Goal: Obtain resource: Download file/media

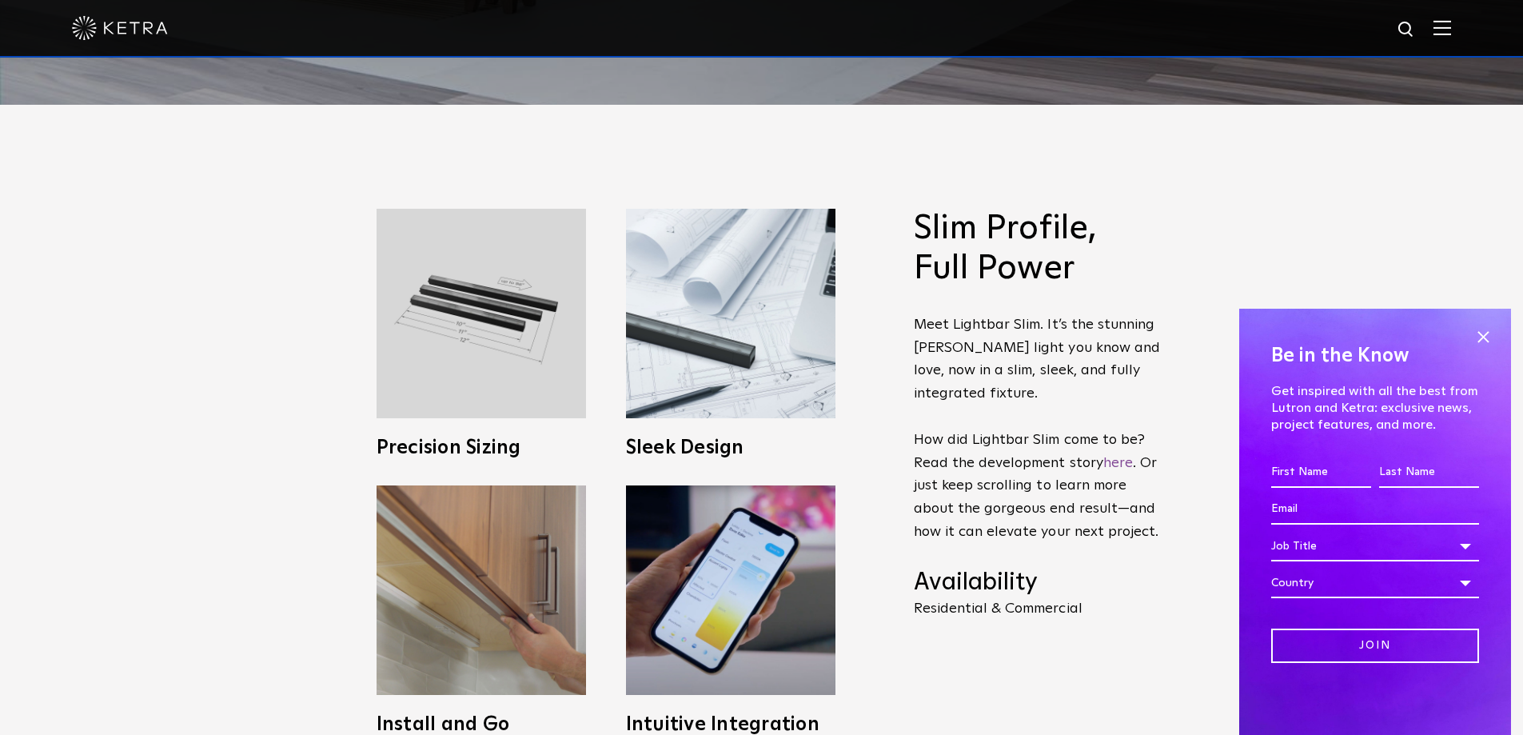
scroll to position [640, 0]
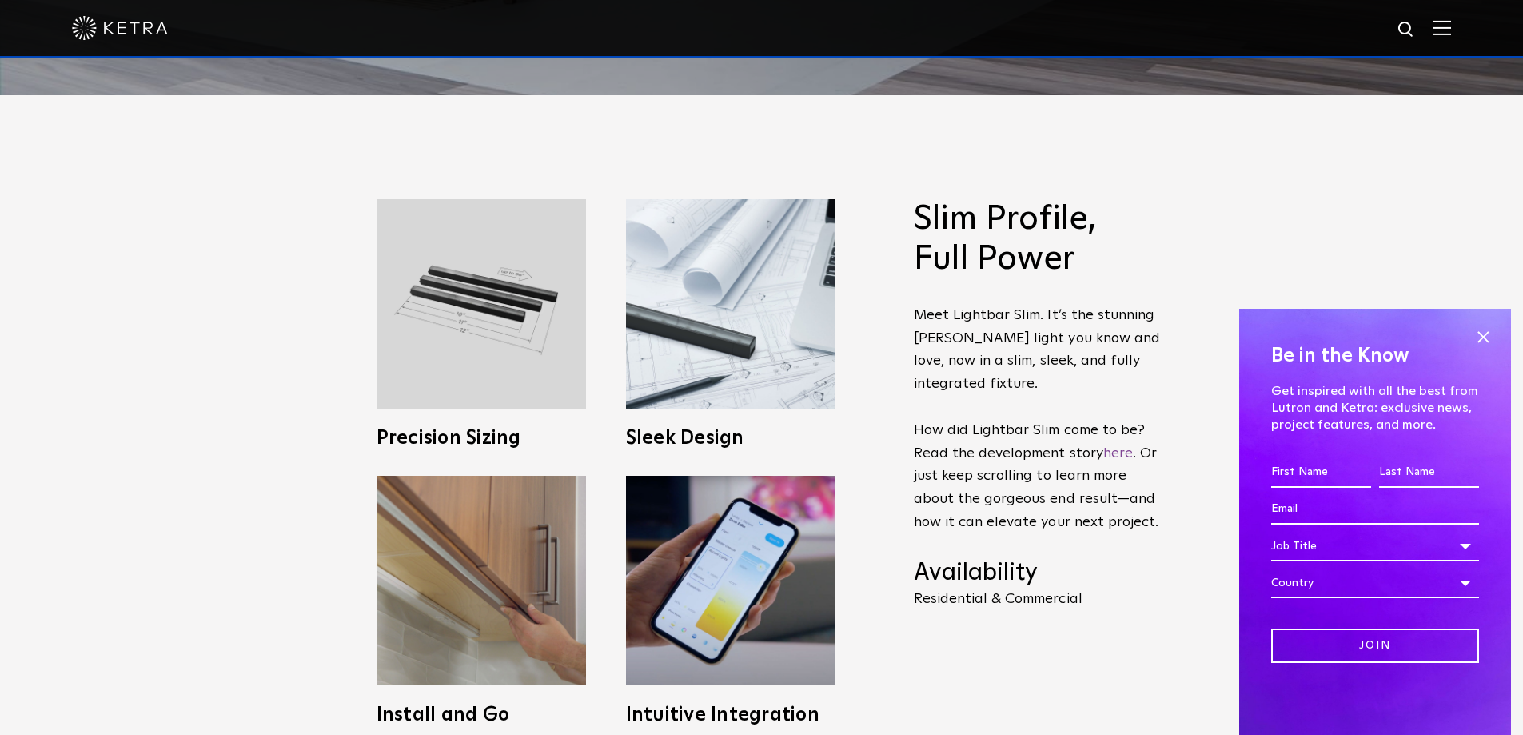
click at [1475, 337] on span at bounding box center [1483, 337] width 24 height 24
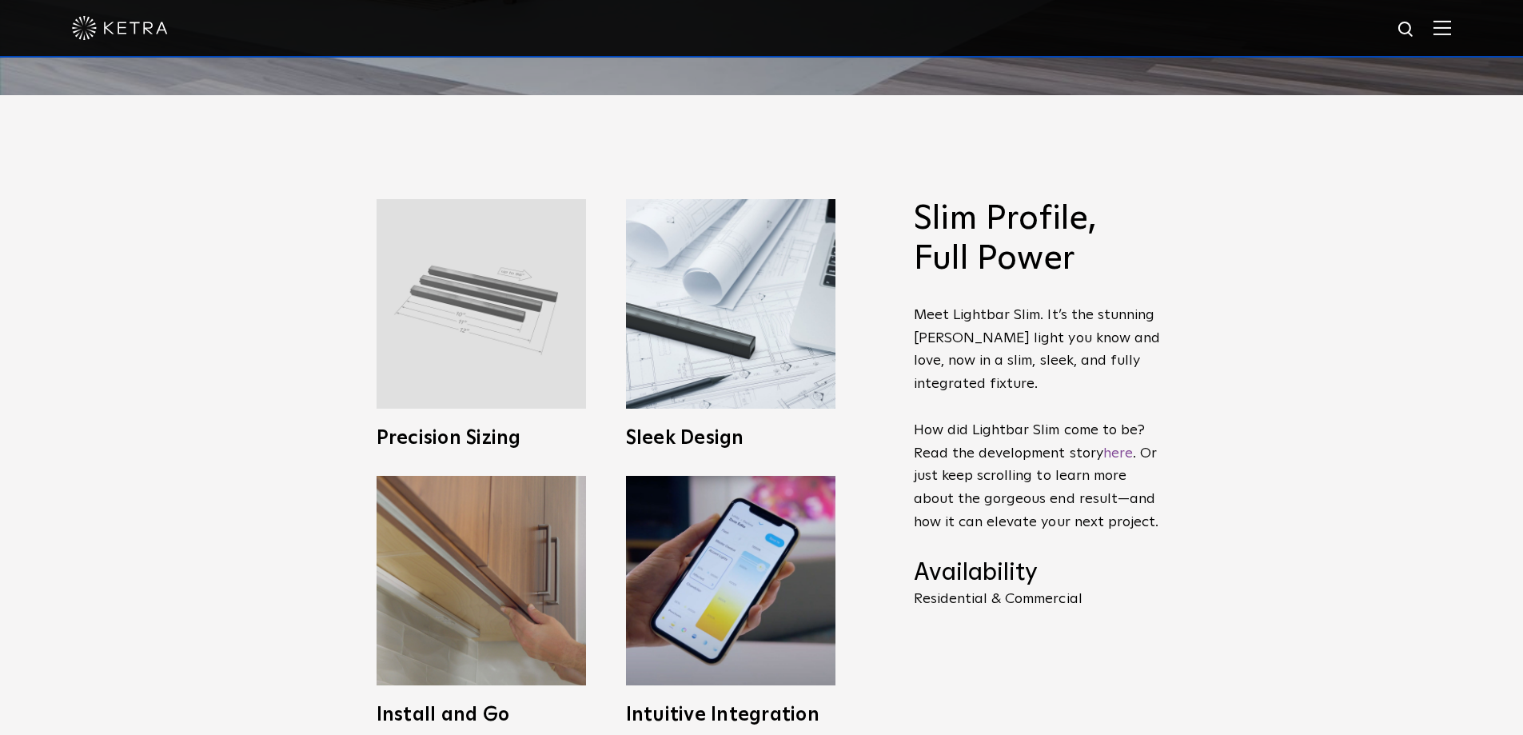
click at [467, 375] on img at bounding box center [482, 304] width 210 height 210
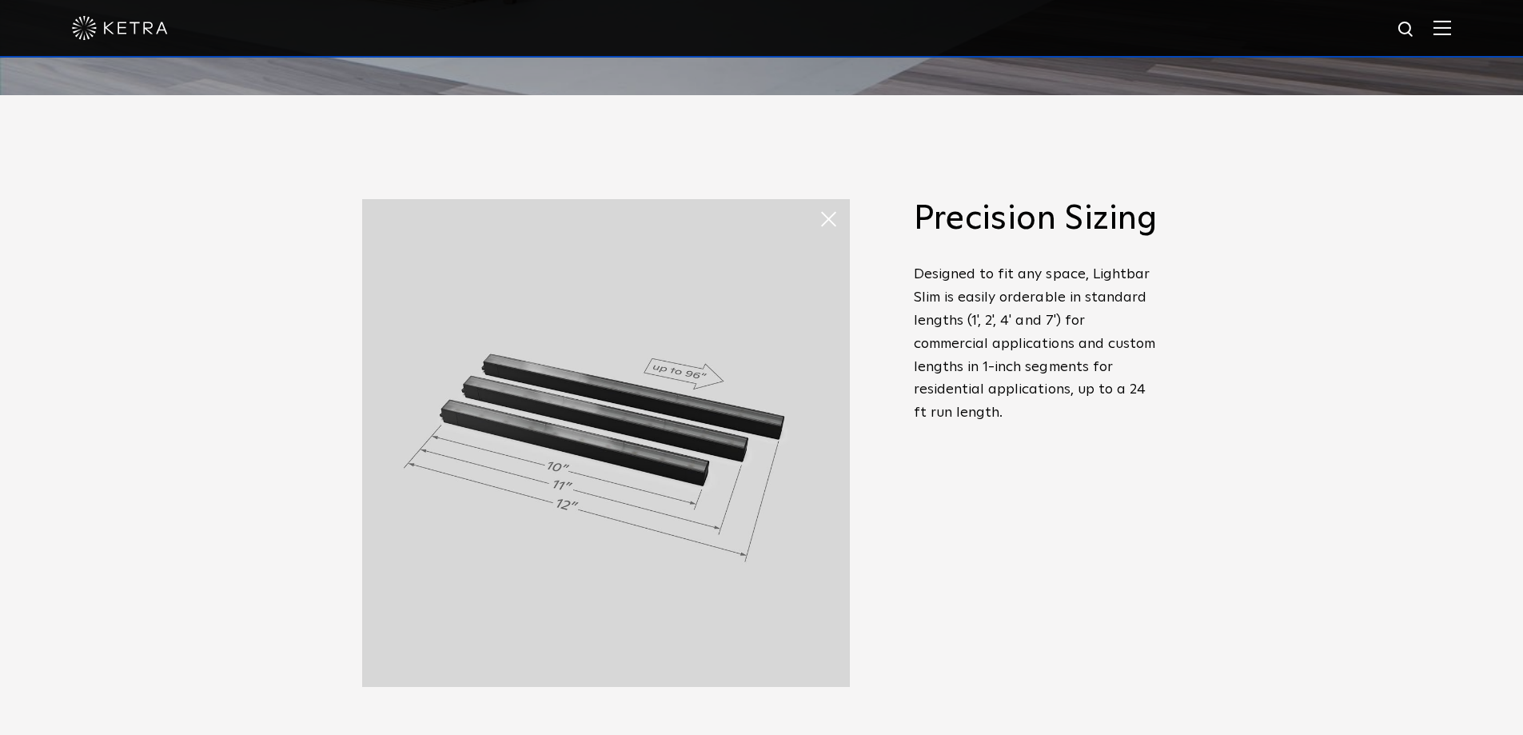
click at [828, 209] on span at bounding box center [835, 219] width 32 height 32
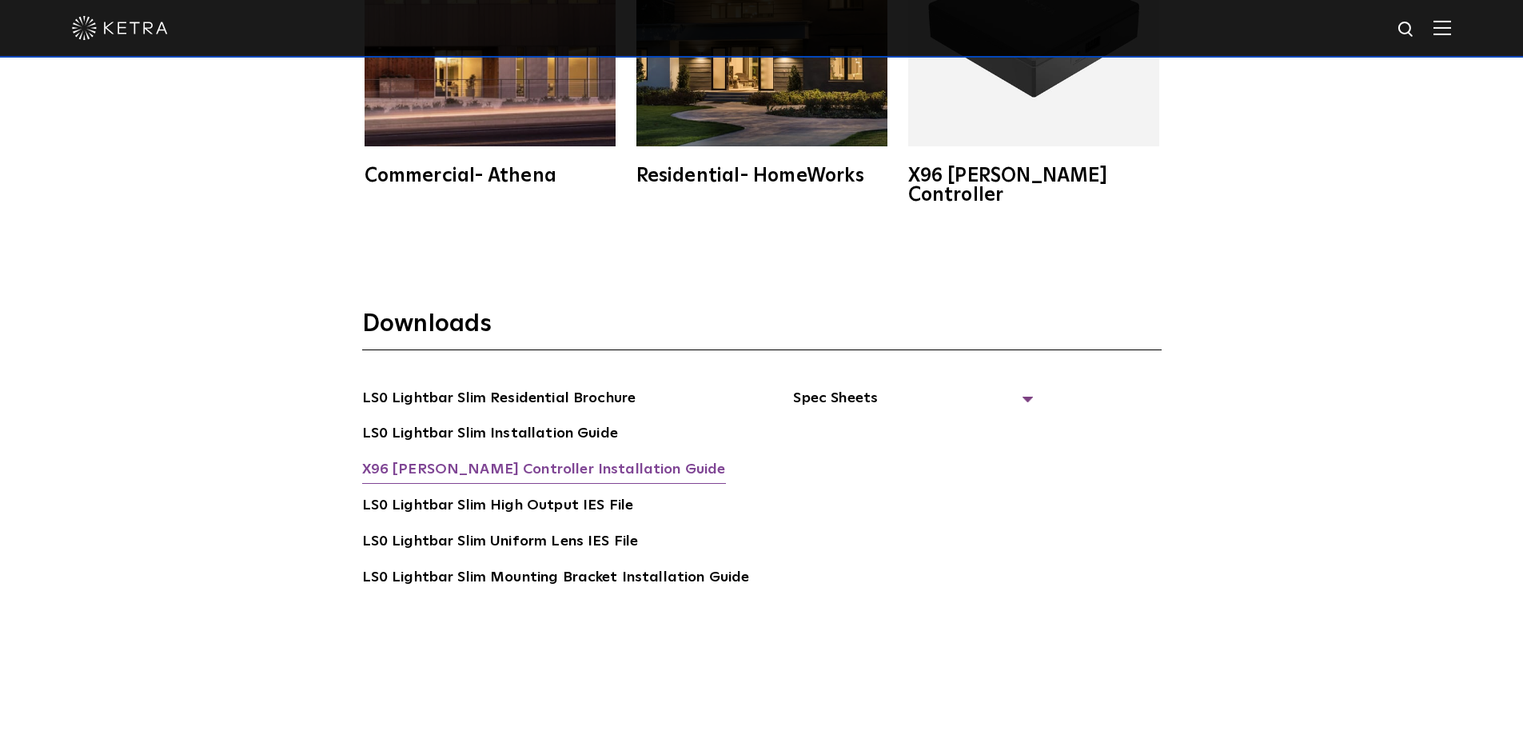
scroll to position [3119, 0]
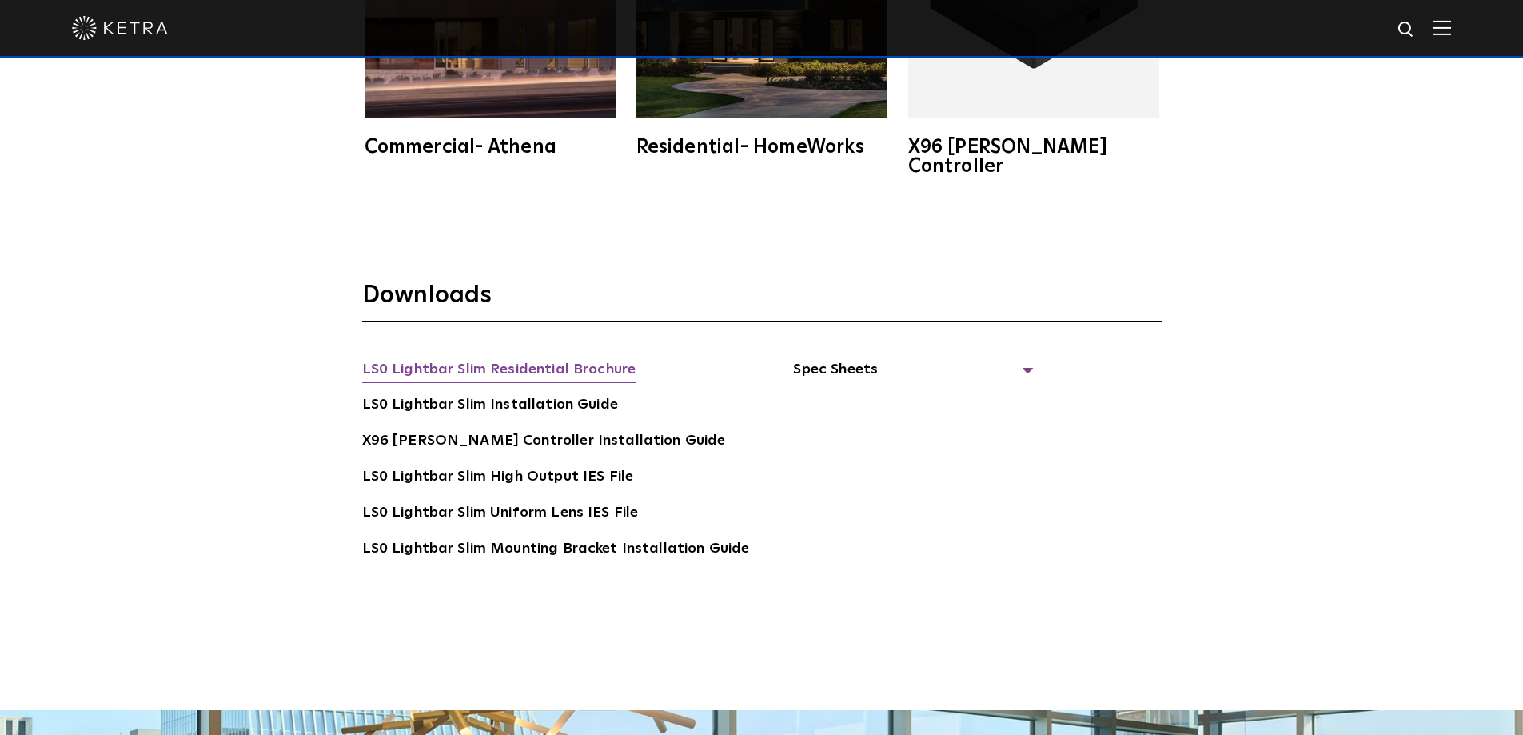
click at [561, 358] on link "LS0 Lightbar Slim Residential Brochure" at bounding box center [499, 371] width 274 height 26
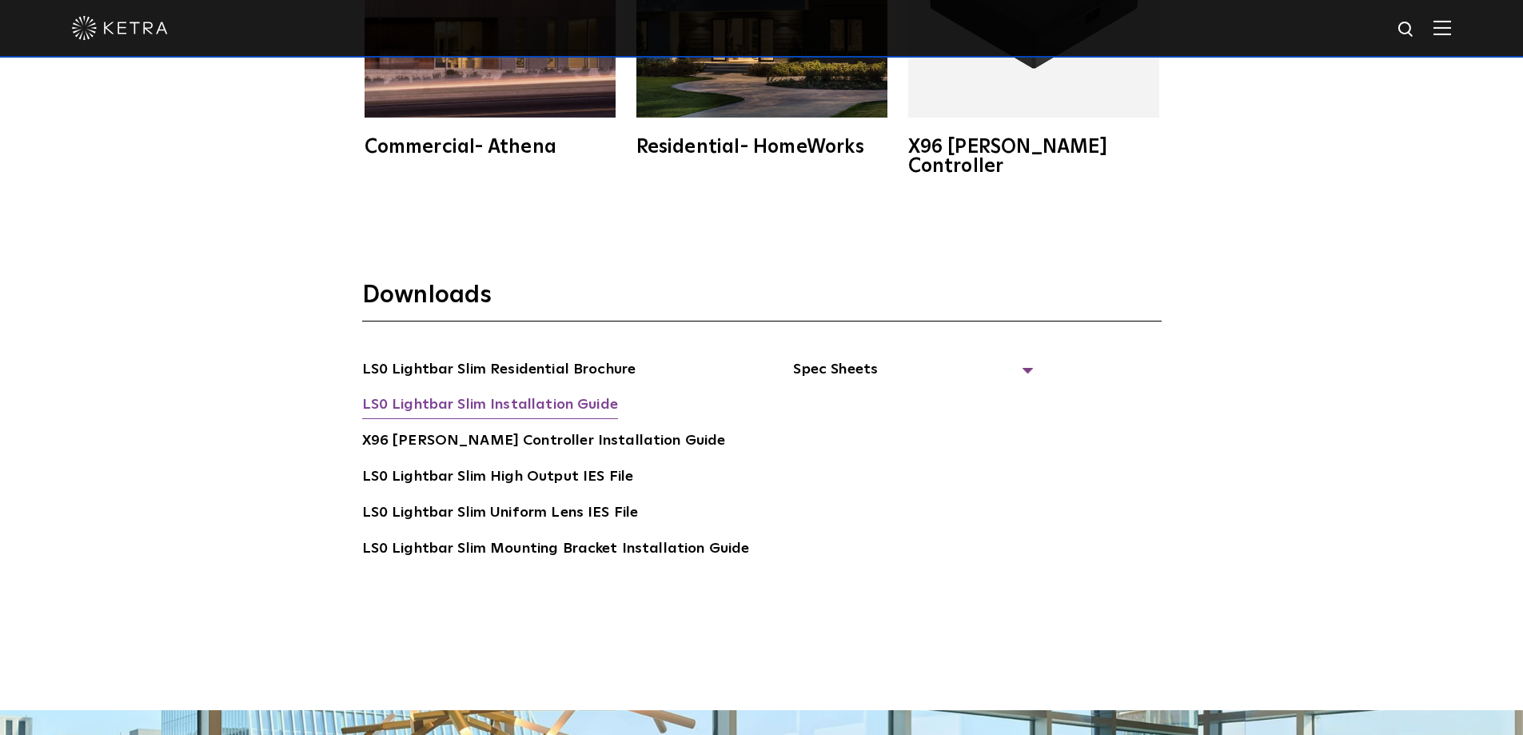
click at [500, 393] on link "LS0 Lightbar Slim Installation Guide" at bounding box center [490, 406] width 256 height 26
click at [811, 358] on span "Spec Sheets" at bounding box center [913, 375] width 240 height 35
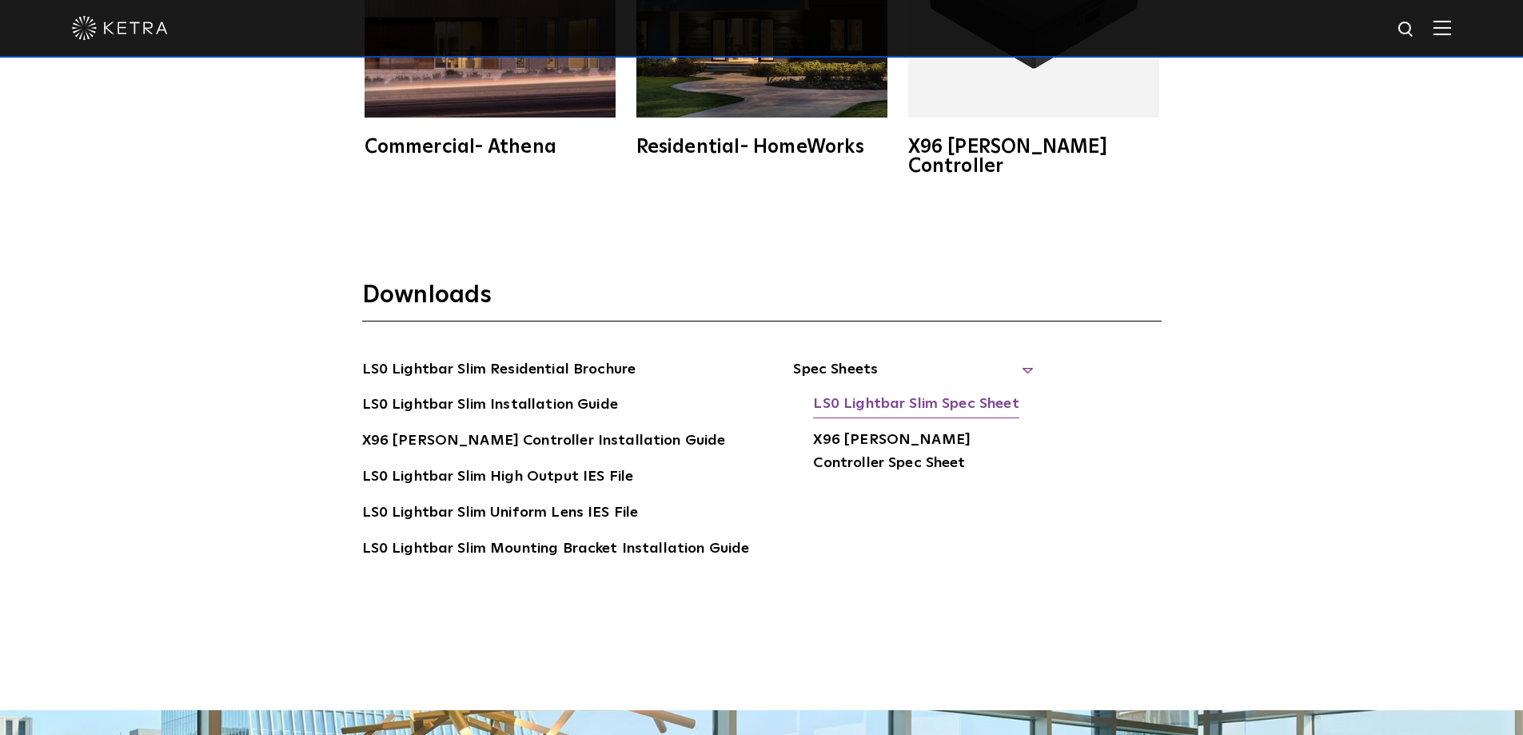
click at [848, 393] on link "LS0 Lightbar Slim Spec Sheet" at bounding box center [916, 406] width 206 height 26
click at [917, 429] on link "X96 [PERSON_NAME] Controller Spec Sheet" at bounding box center [923, 453] width 220 height 49
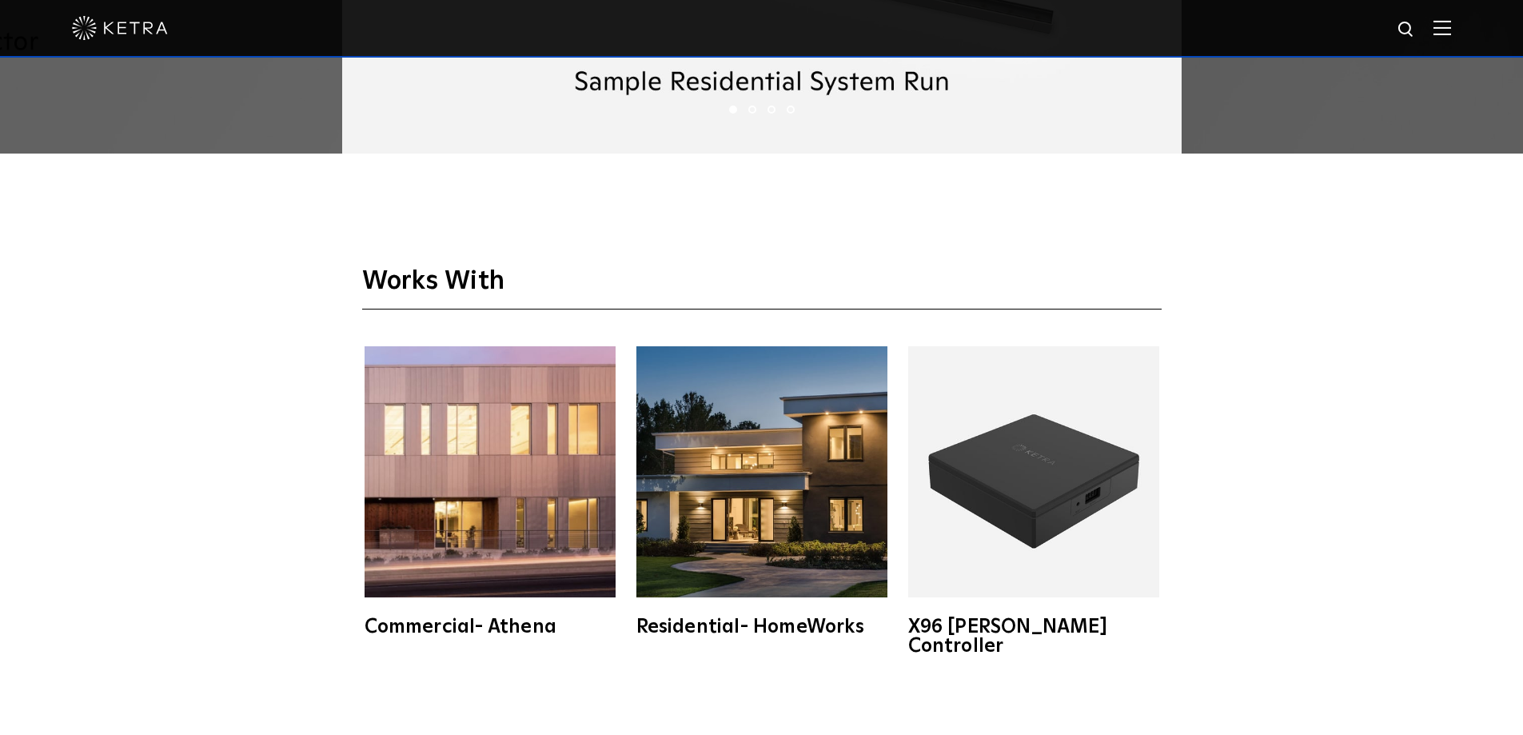
scroll to position [3039, 0]
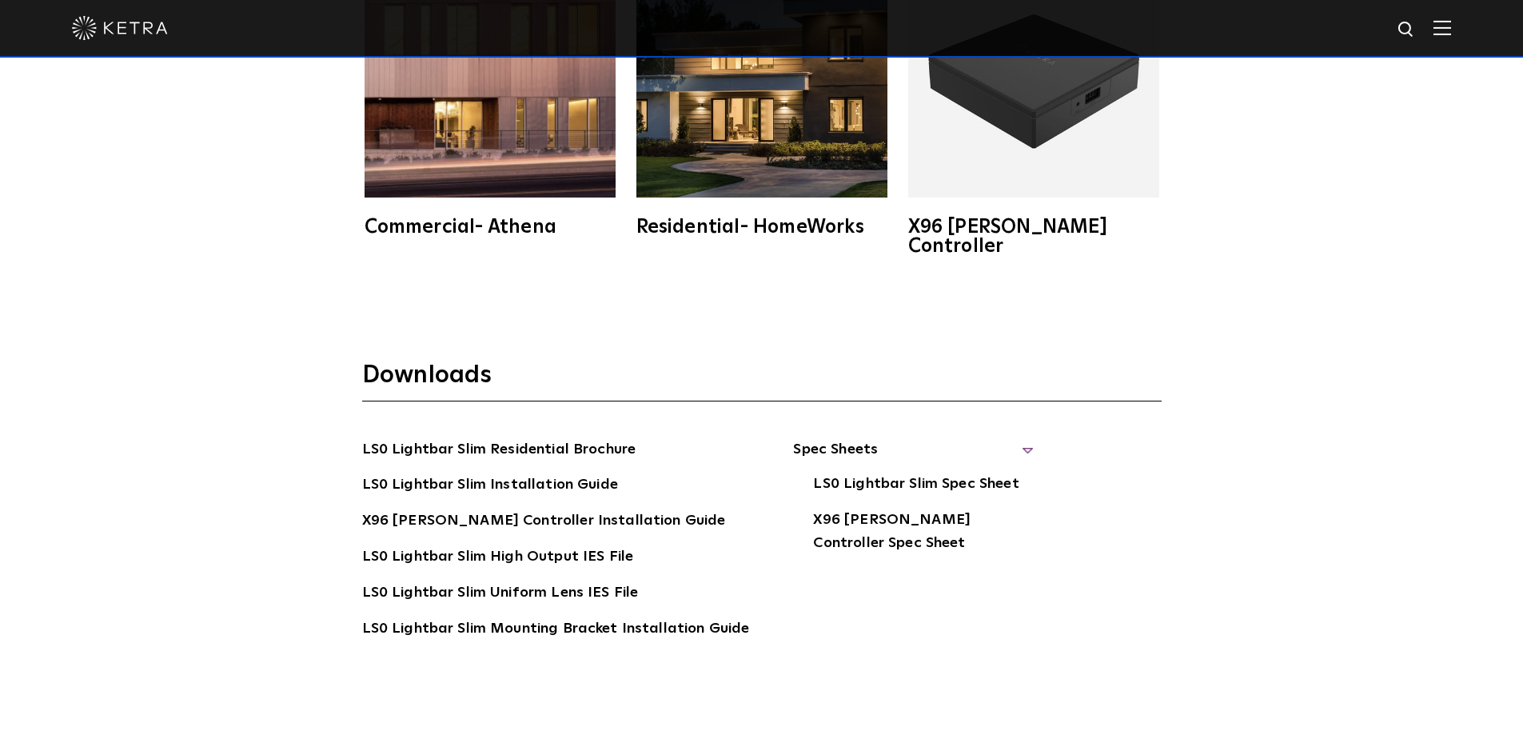
click at [1060, 135] on img at bounding box center [1033, 71] width 251 height 251
click at [1052, 106] on img at bounding box center [1033, 71] width 251 height 251
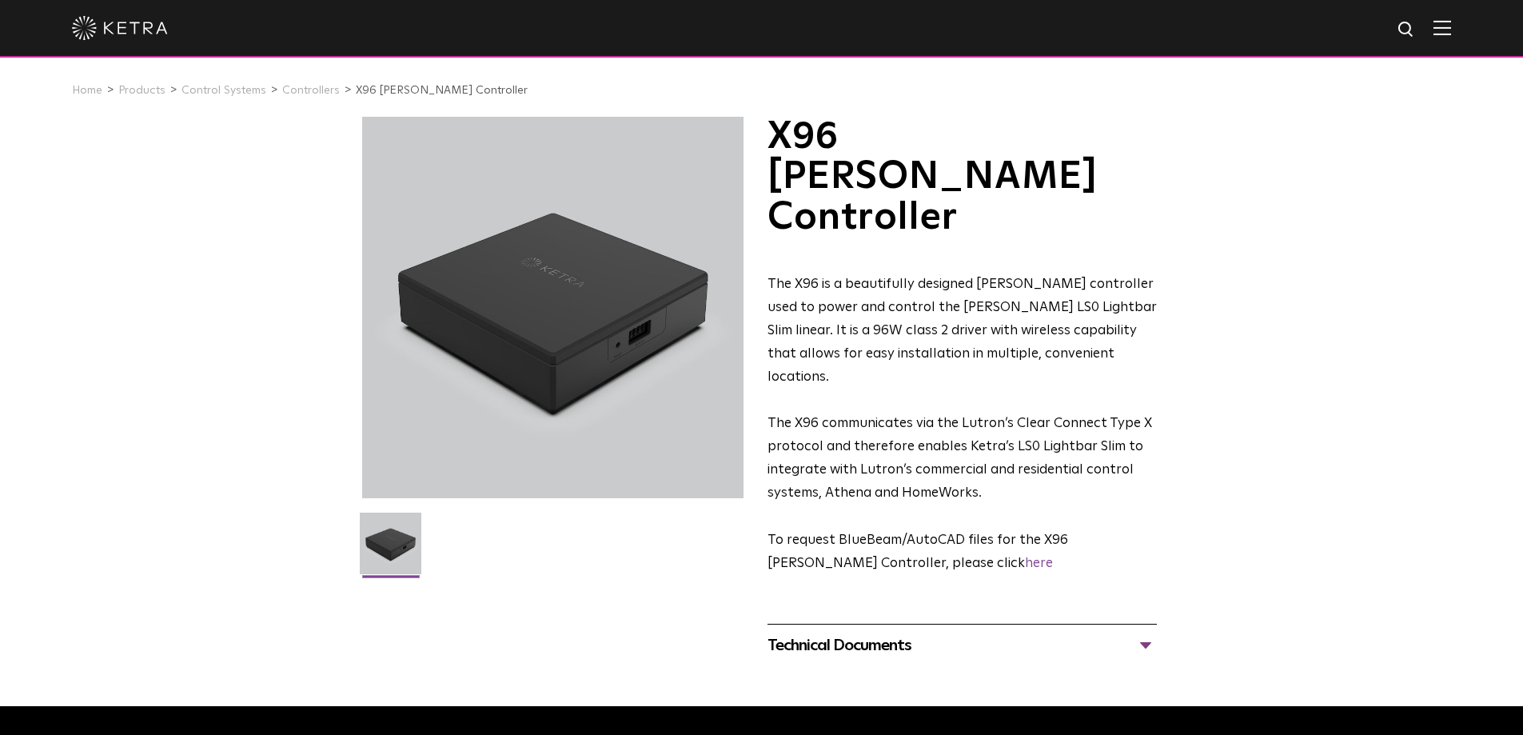
click at [848, 633] on div "Technical Documents" at bounding box center [962, 646] width 389 height 26
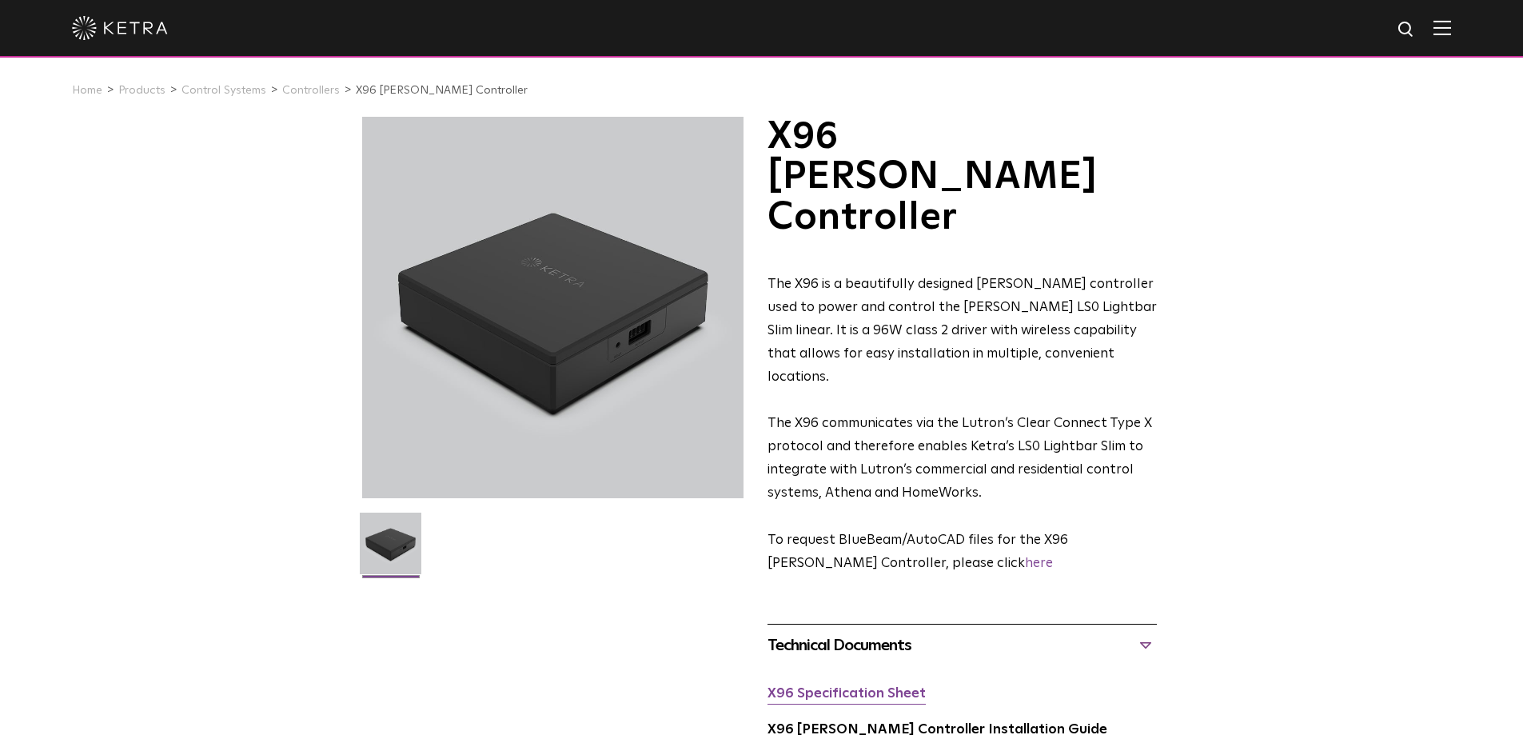
click at [848, 687] on link "X96 Specification Sheet" at bounding box center [847, 694] width 158 height 14
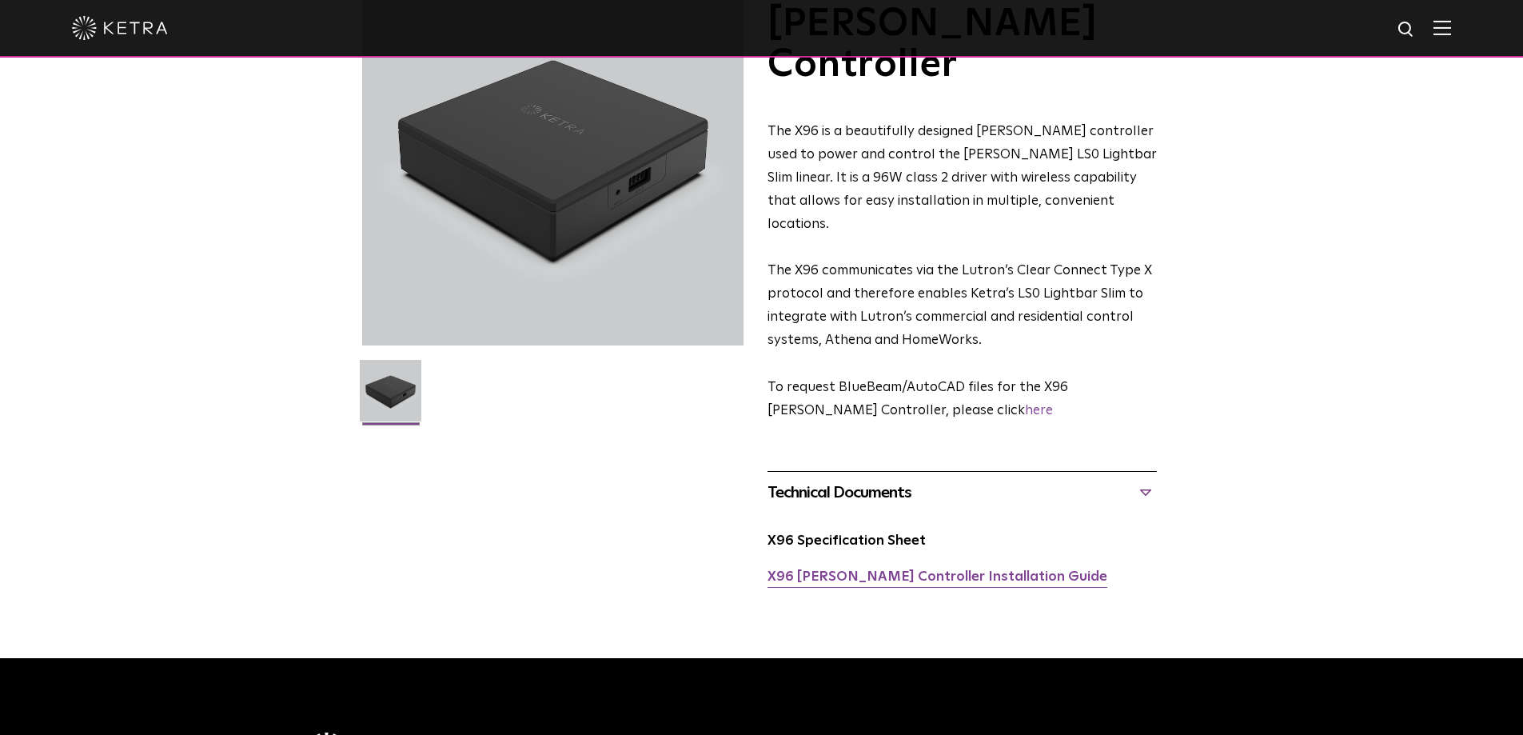
scroll to position [160, 0]
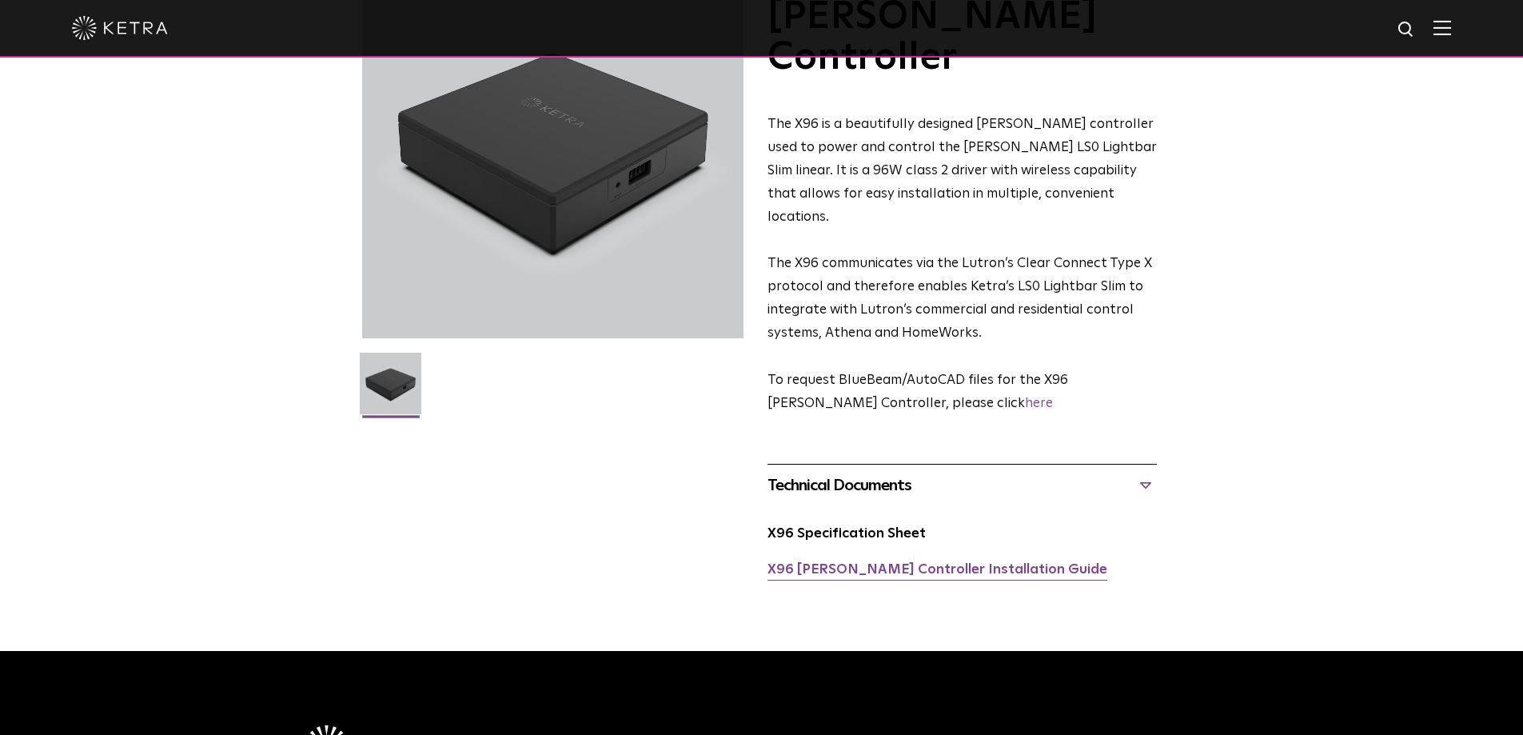
click at [895, 563] on link "X96 [PERSON_NAME] Controller Installation Guide" at bounding box center [938, 570] width 340 height 14
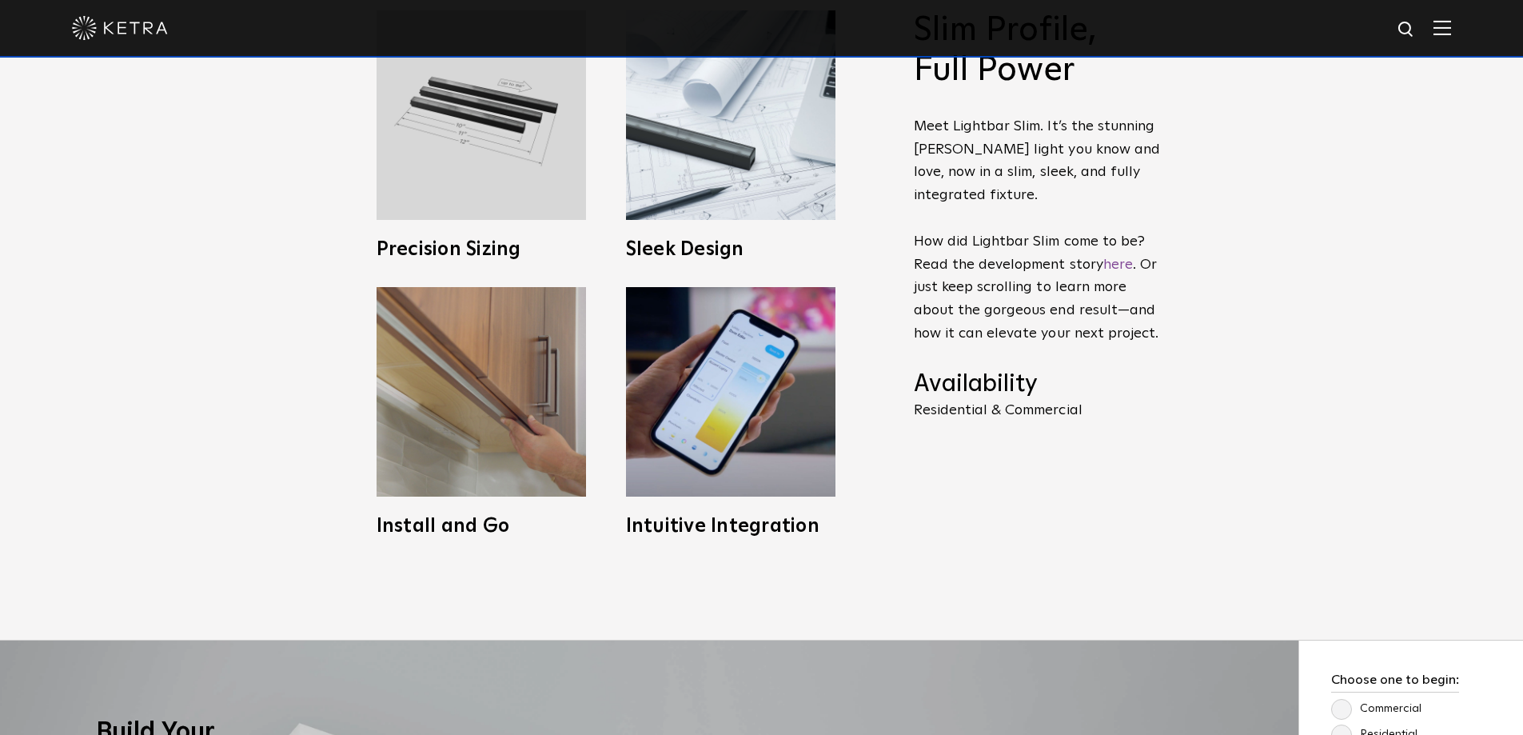
scroll to position [800, 0]
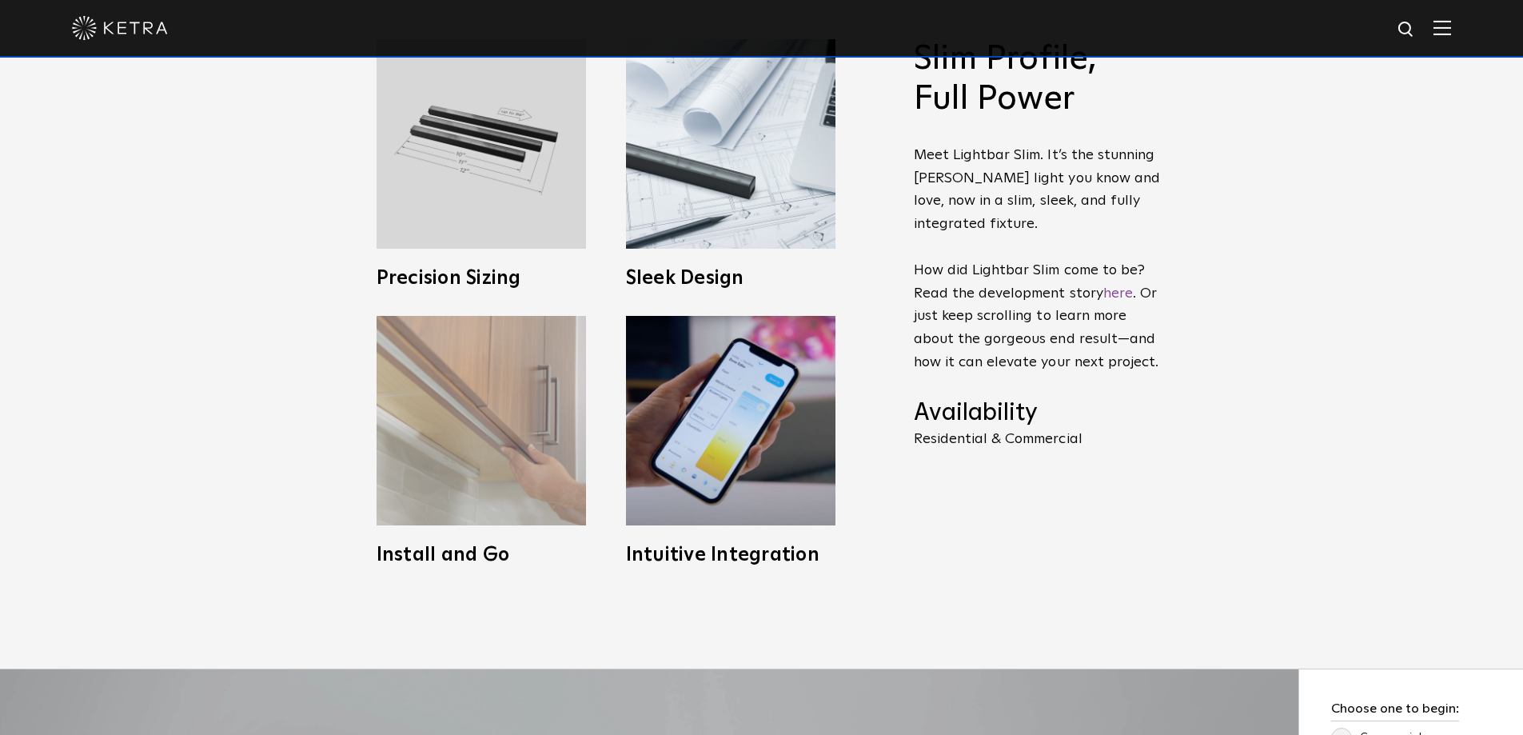
drag, startPoint x: 485, startPoint y: 410, endPoint x: 484, endPoint y: 402, distance: 8.0
click at [485, 408] on img at bounding box center [482, 421] width 210 height 210
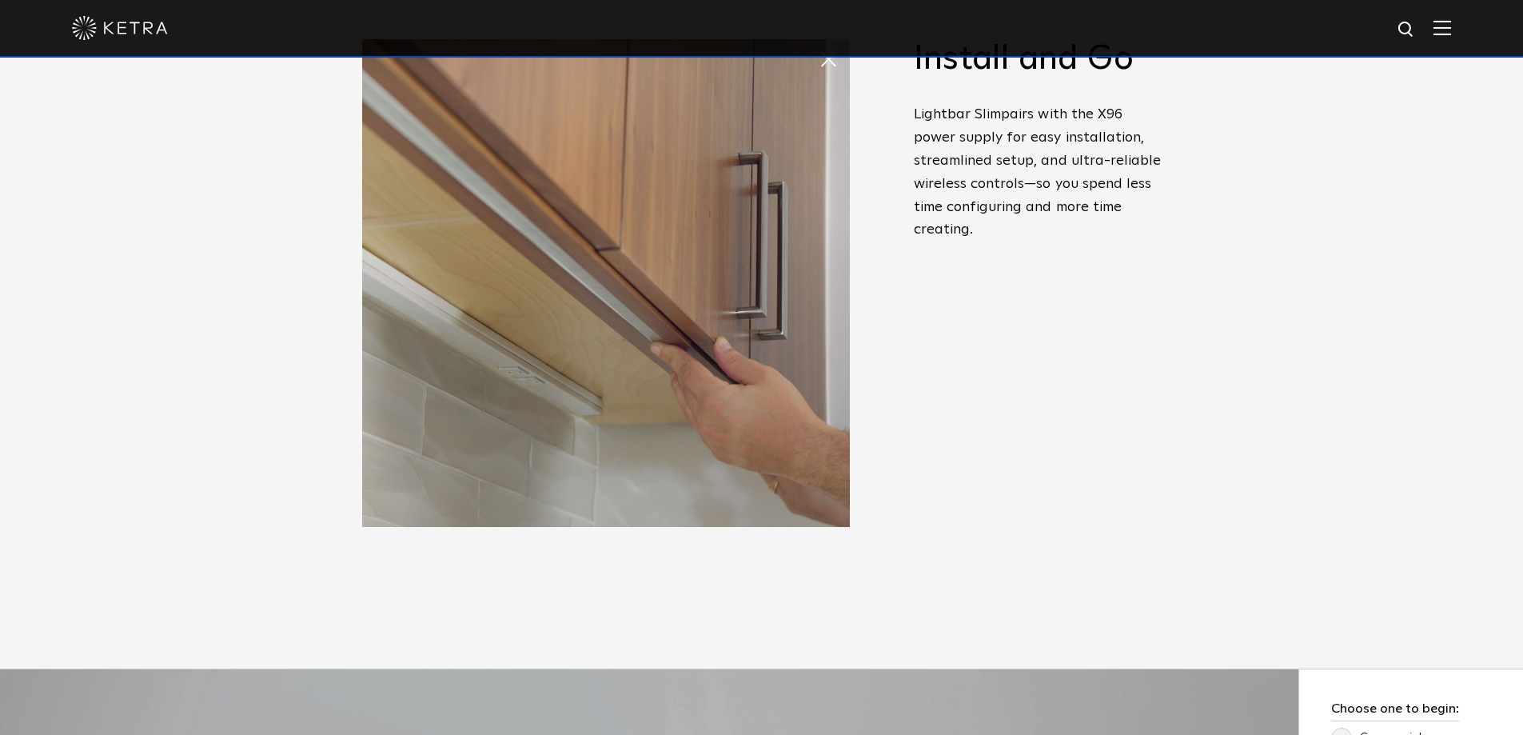
click at [661, 373] on img at bounding box center [606, 283] width 488 height 488
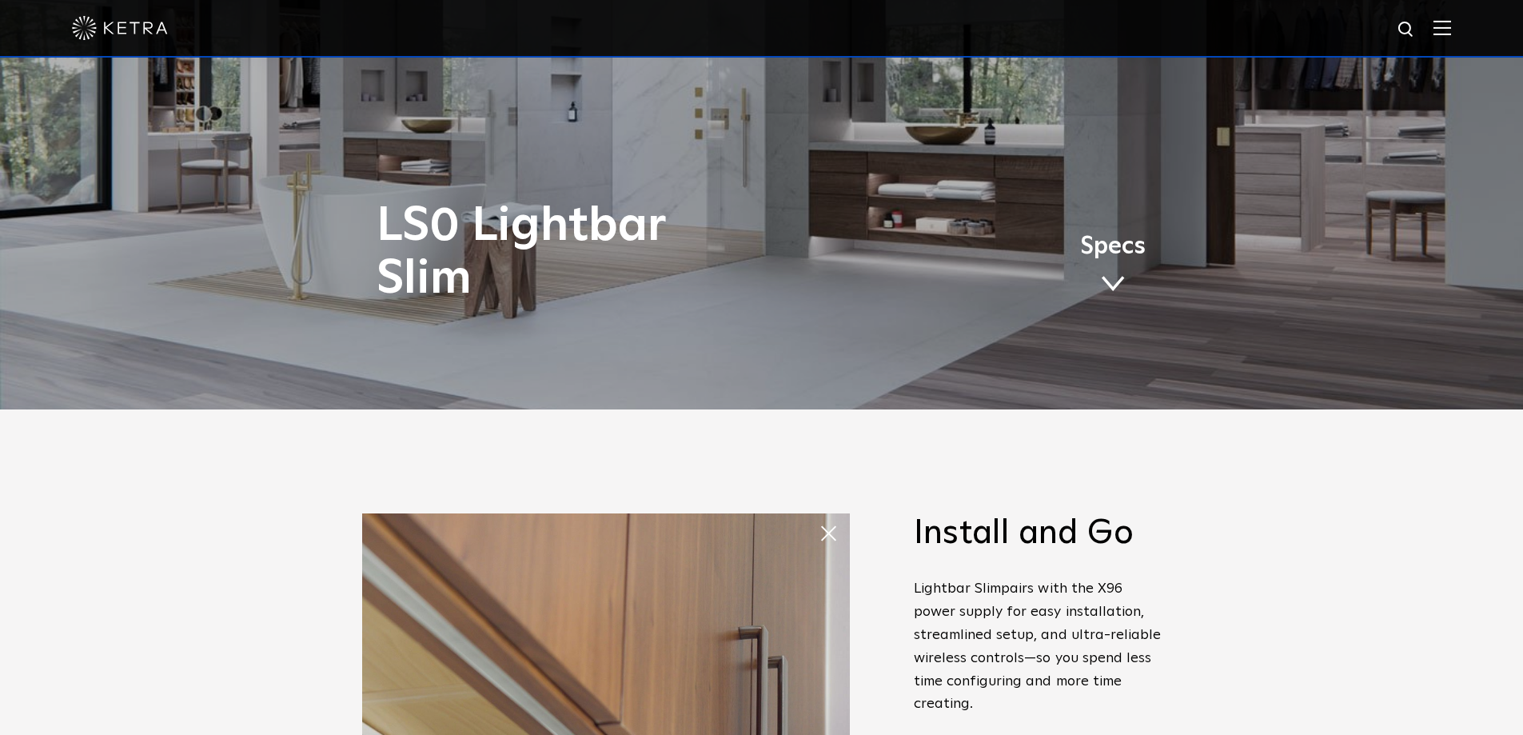
scroll to position [320, 0]
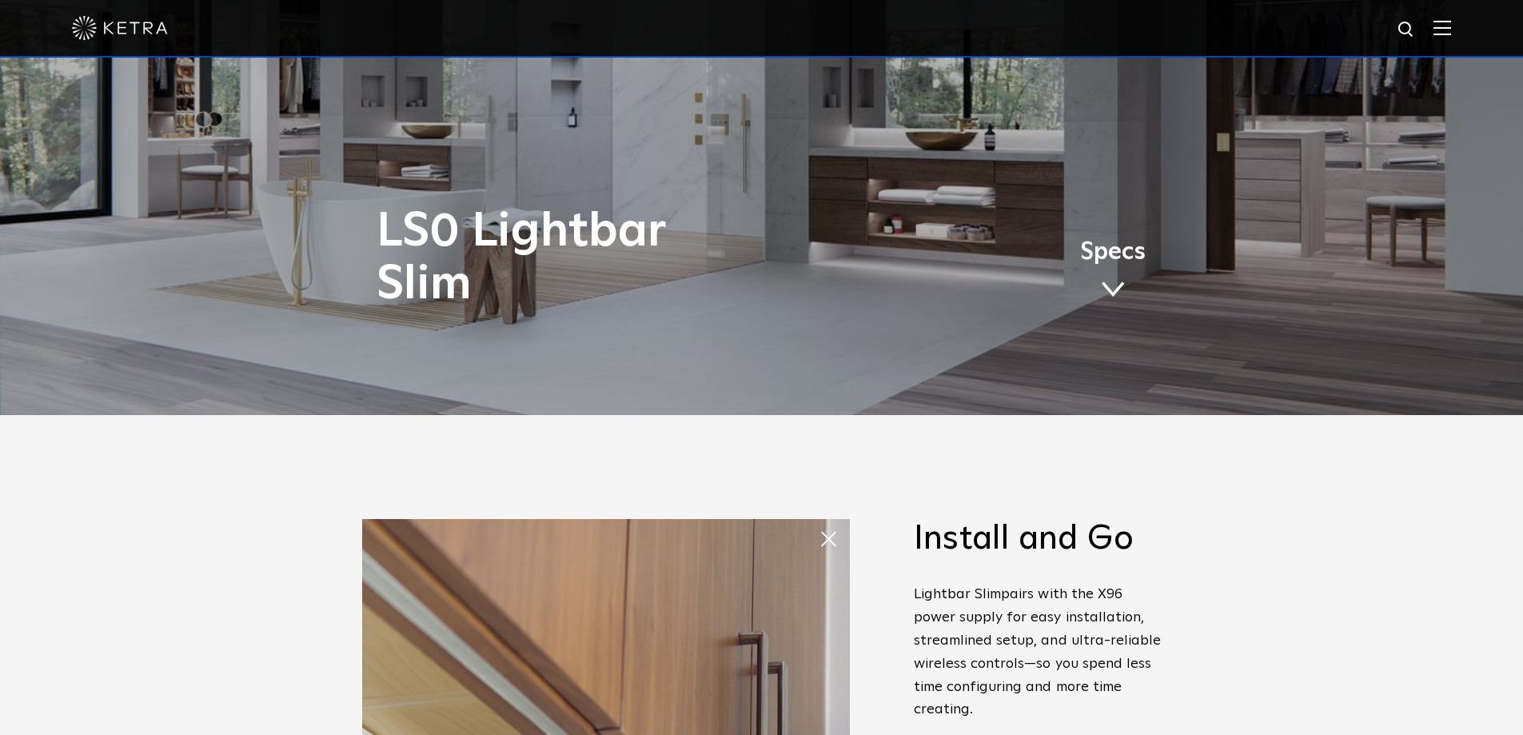
click at [819, 523] on span at bounding box center [819, 523] width 0 height 0
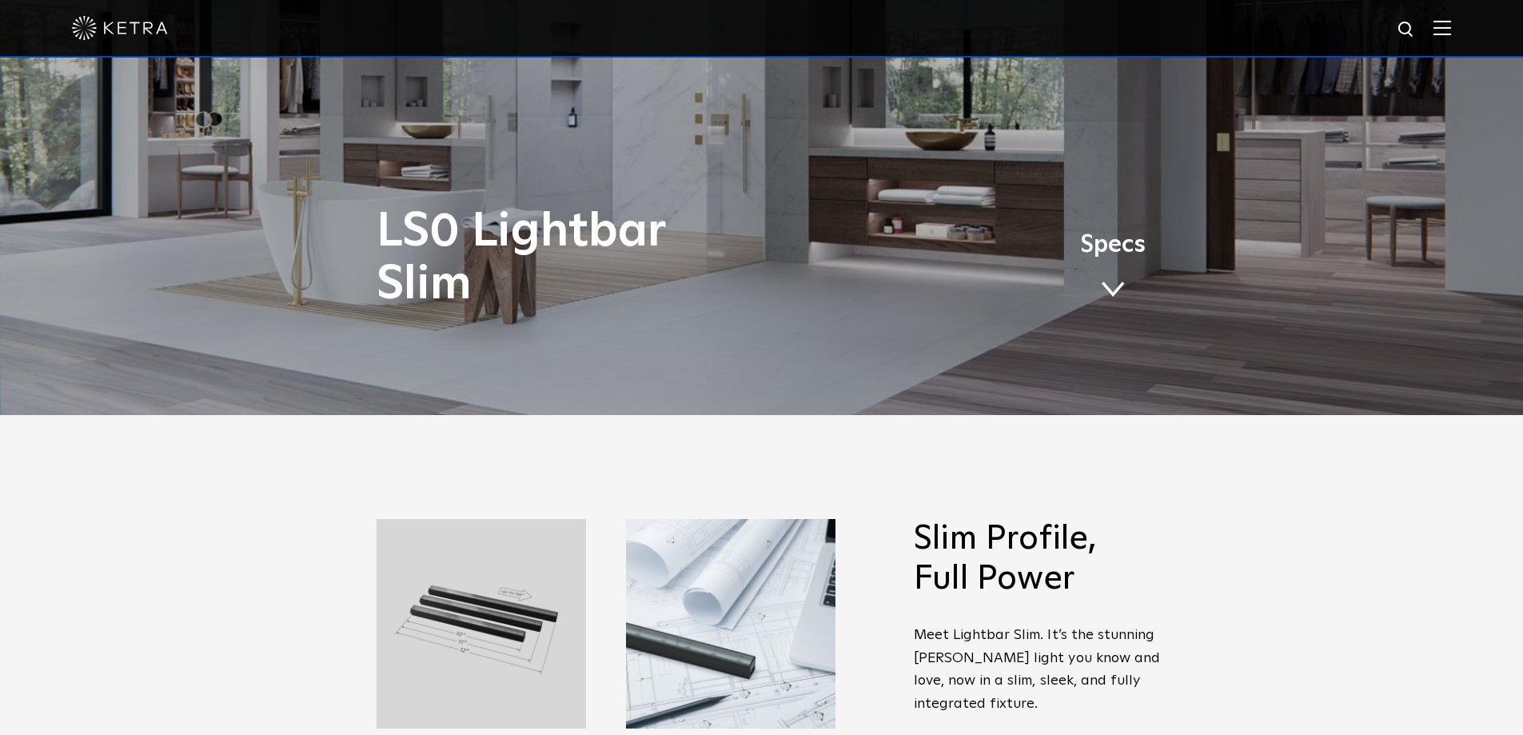
click at [1115, 256] on span "Specs" at bounding box center [1113, 244] width 66 height 23
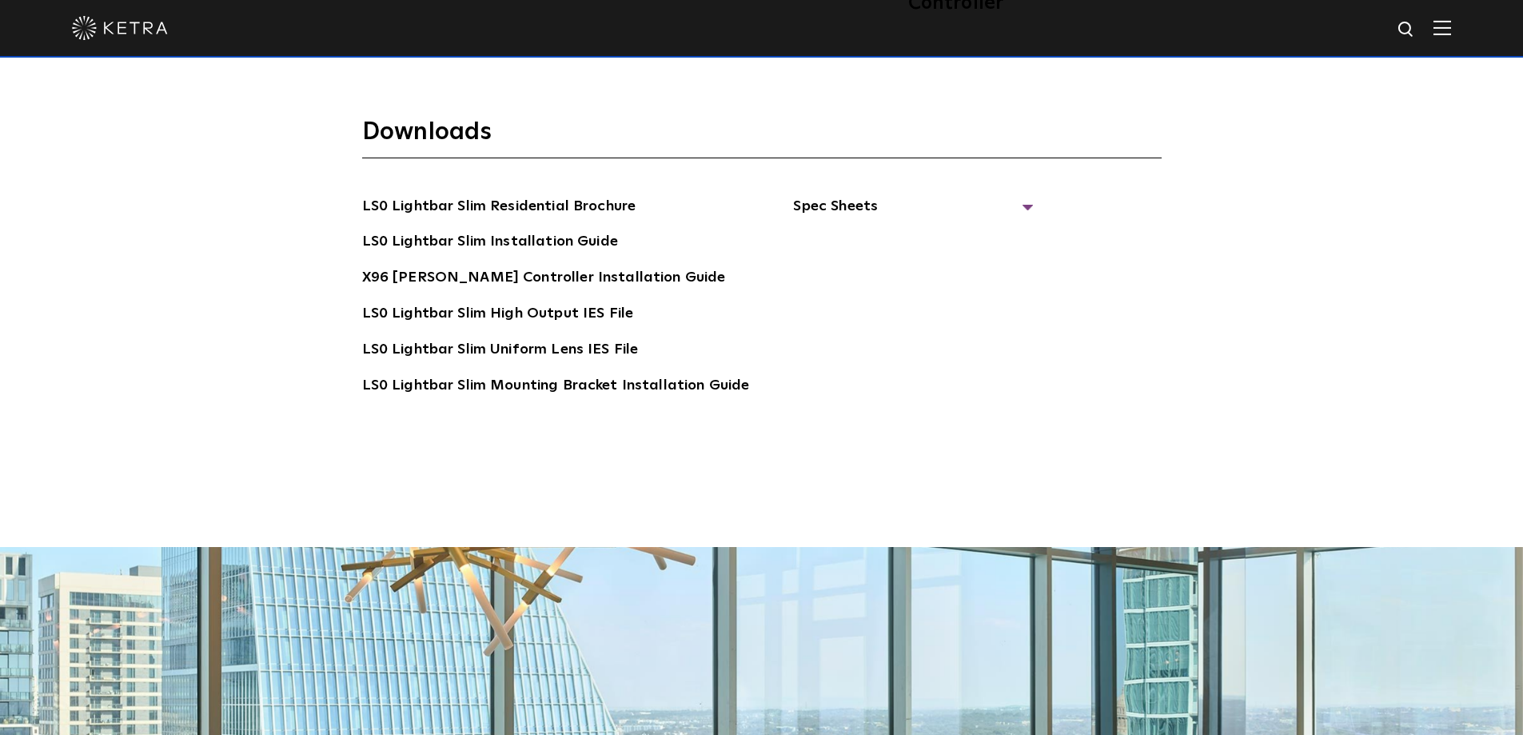
scroll to position [3325, 0]
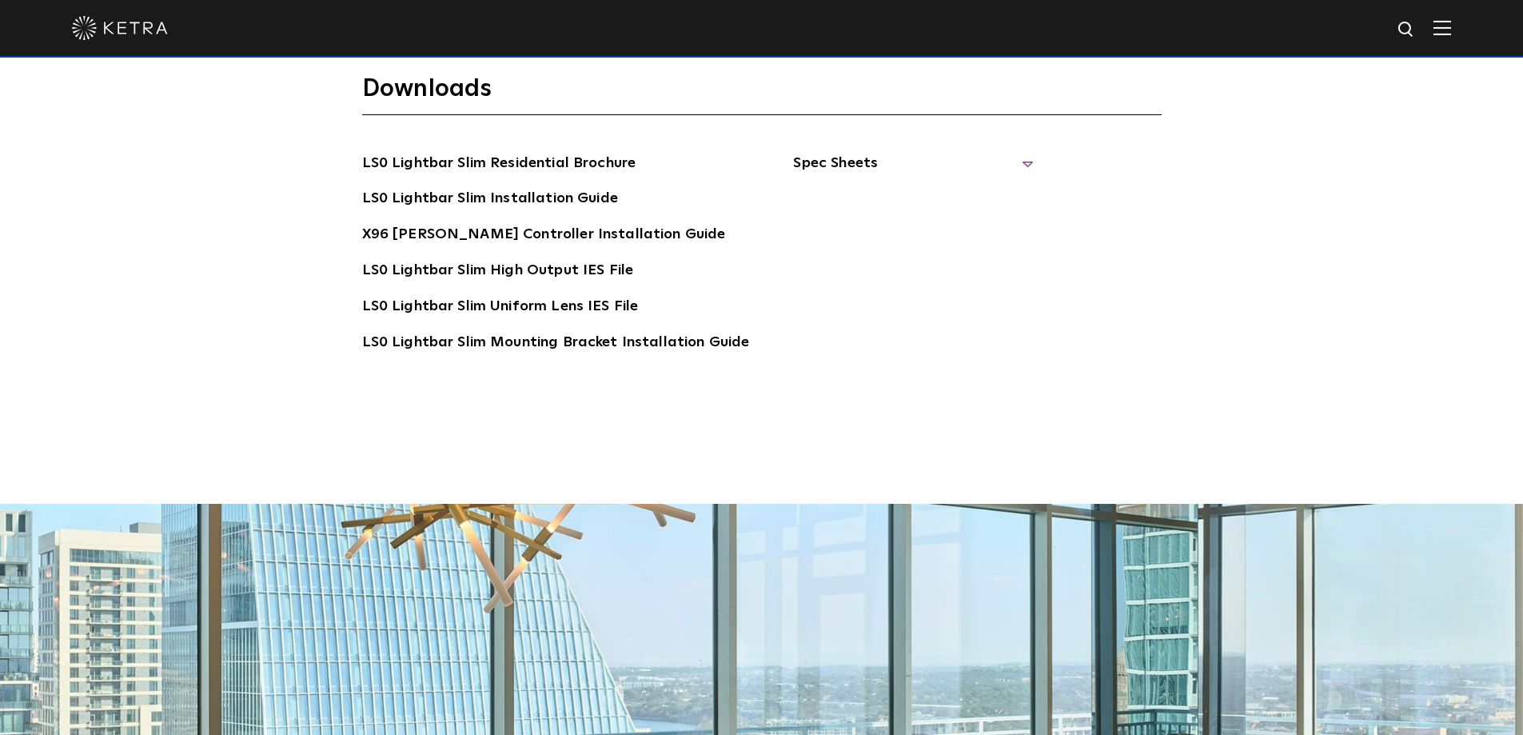
click at [832, 152] on span "Spec Sheets" at bounding box center [913, 169] width 240 height 35
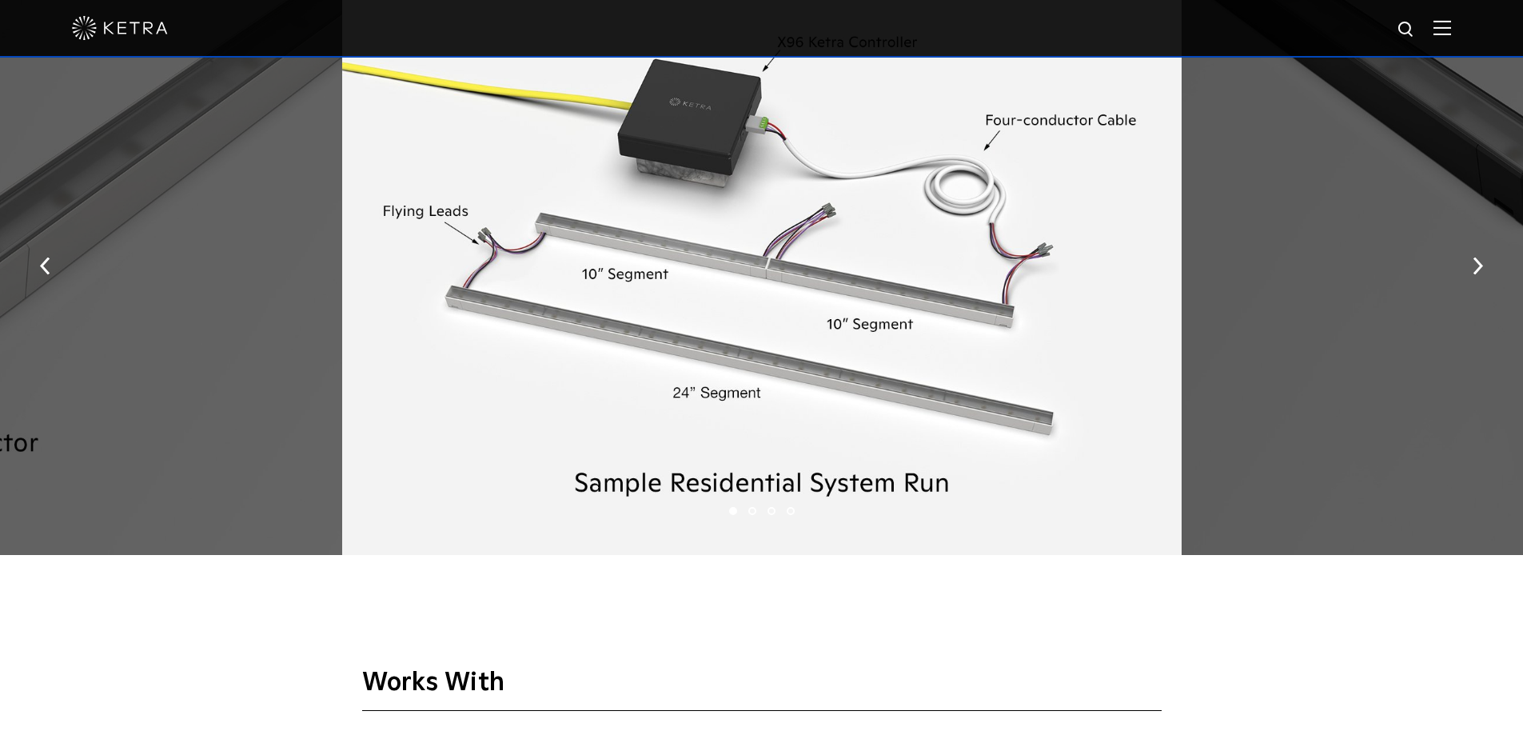
scroll to position [2079, 0]
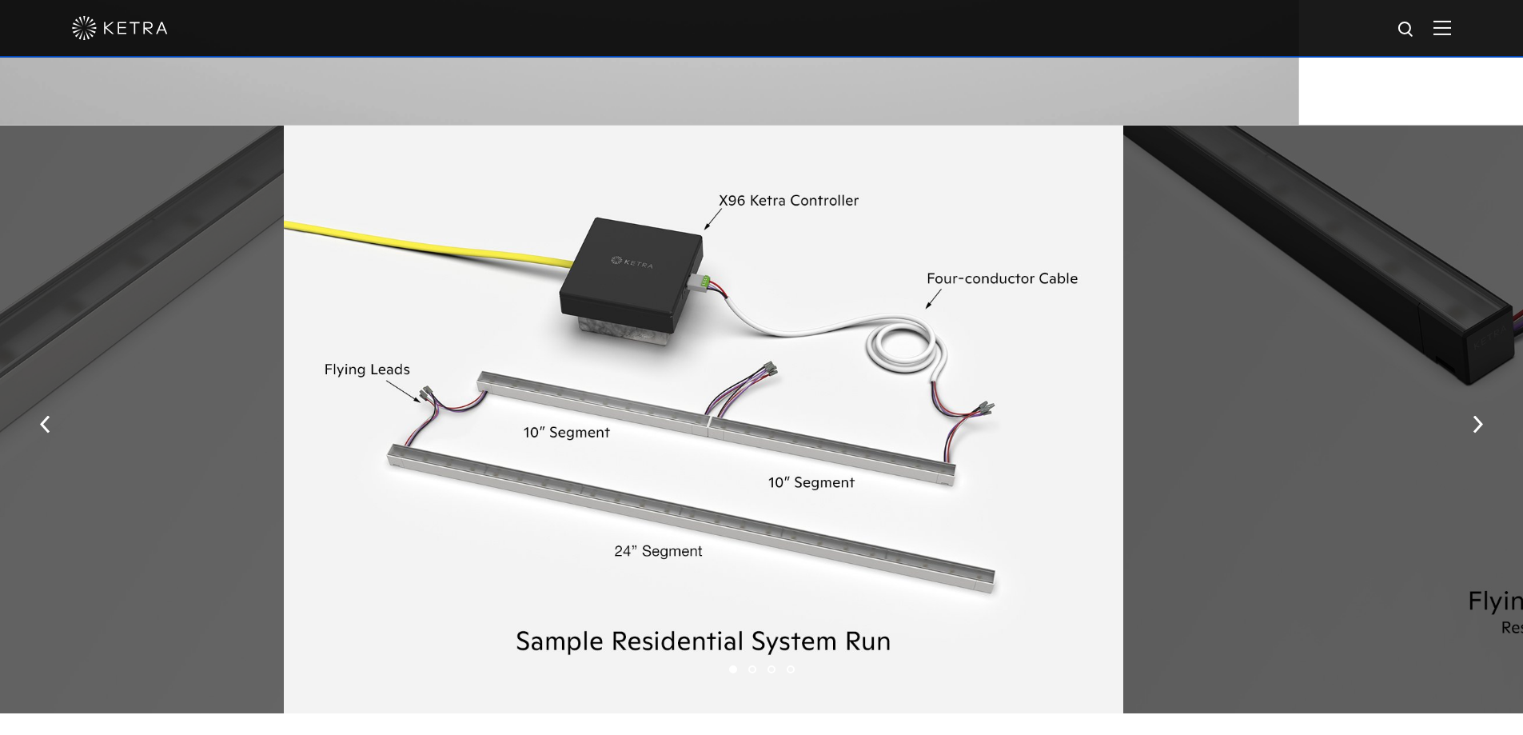
drag, startPoint x: 924, startPoint y: 417, endPoint x: 498, endPoint y: 400, distance: 425.8
click at [545, 407] on div at bounding box center [703, 420] width 839 height 588
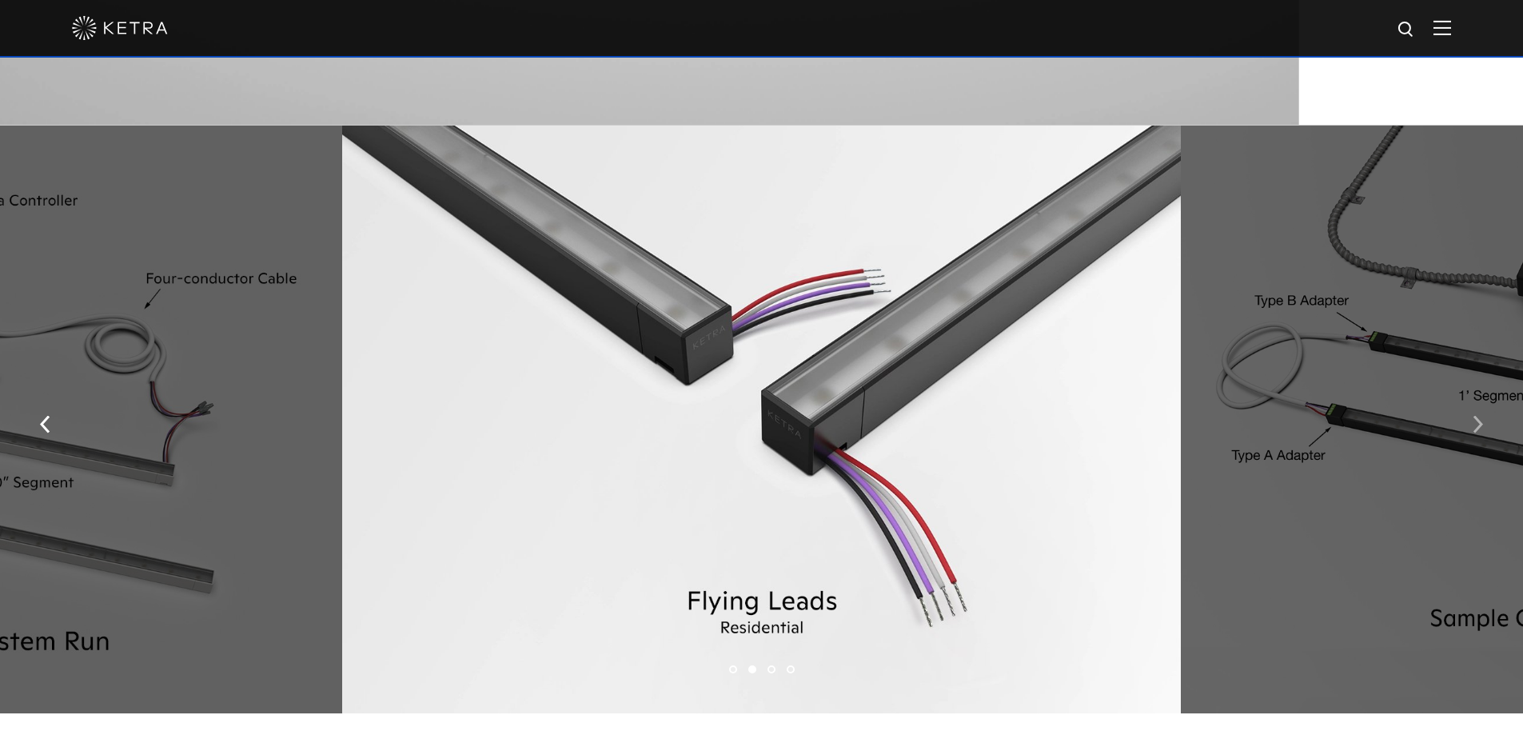
click at [1479, 433] on img "button" at bounding box center [1478, 425] width 10 height 18
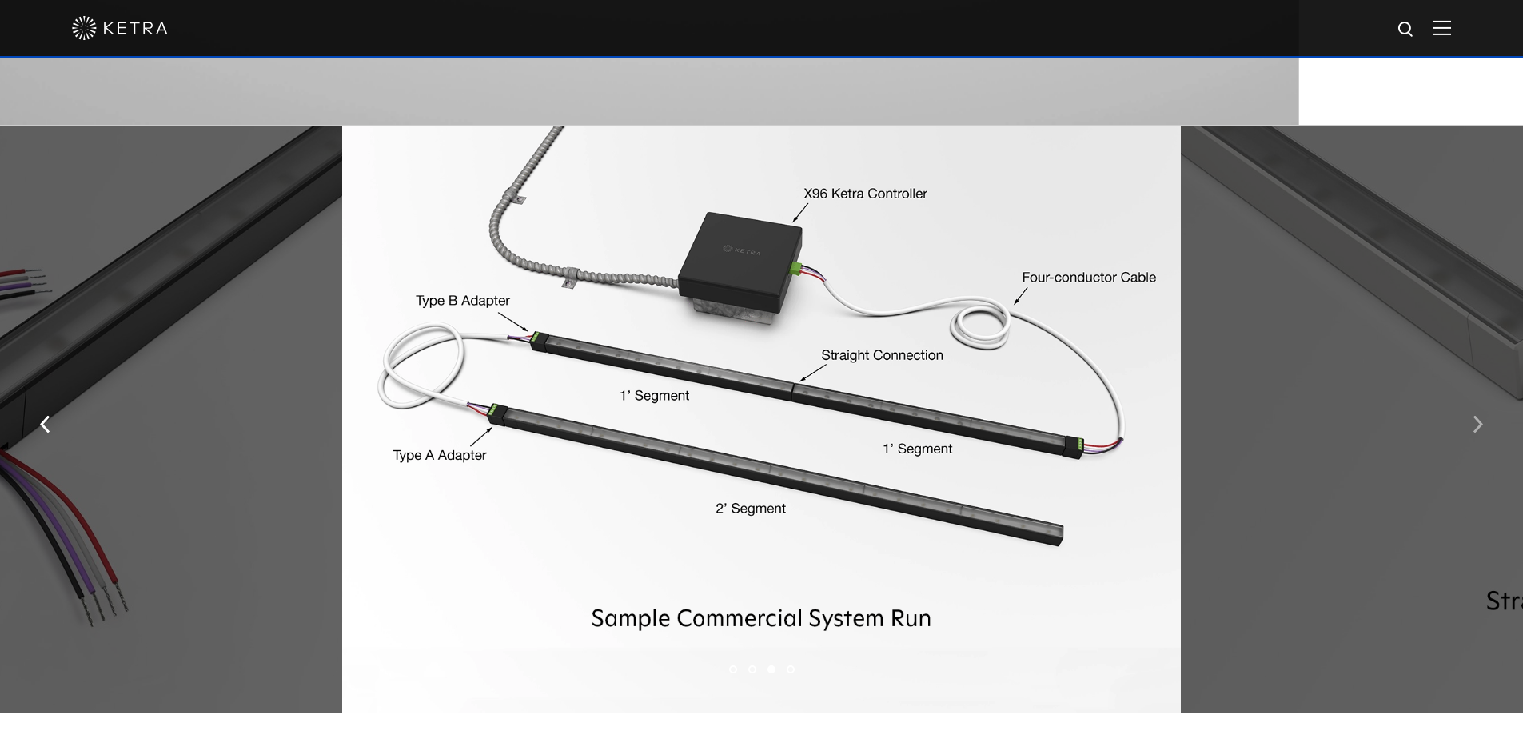
click at [1479, 433] on img "button" at bounding box center [1478, 425] width 10 height 18
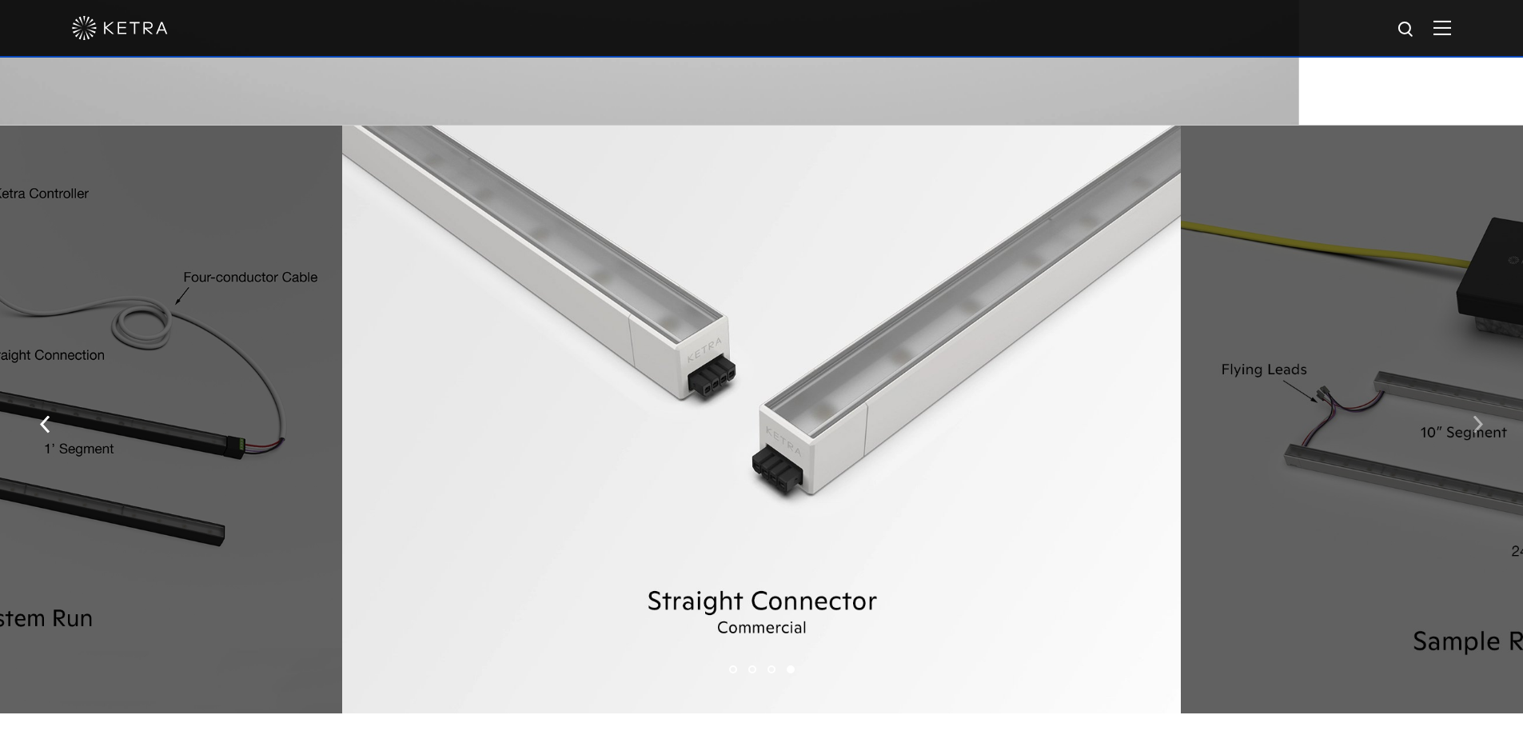
click at [1479, 433] on img "button" at bounding box center [1478, 425] width 10 height 18
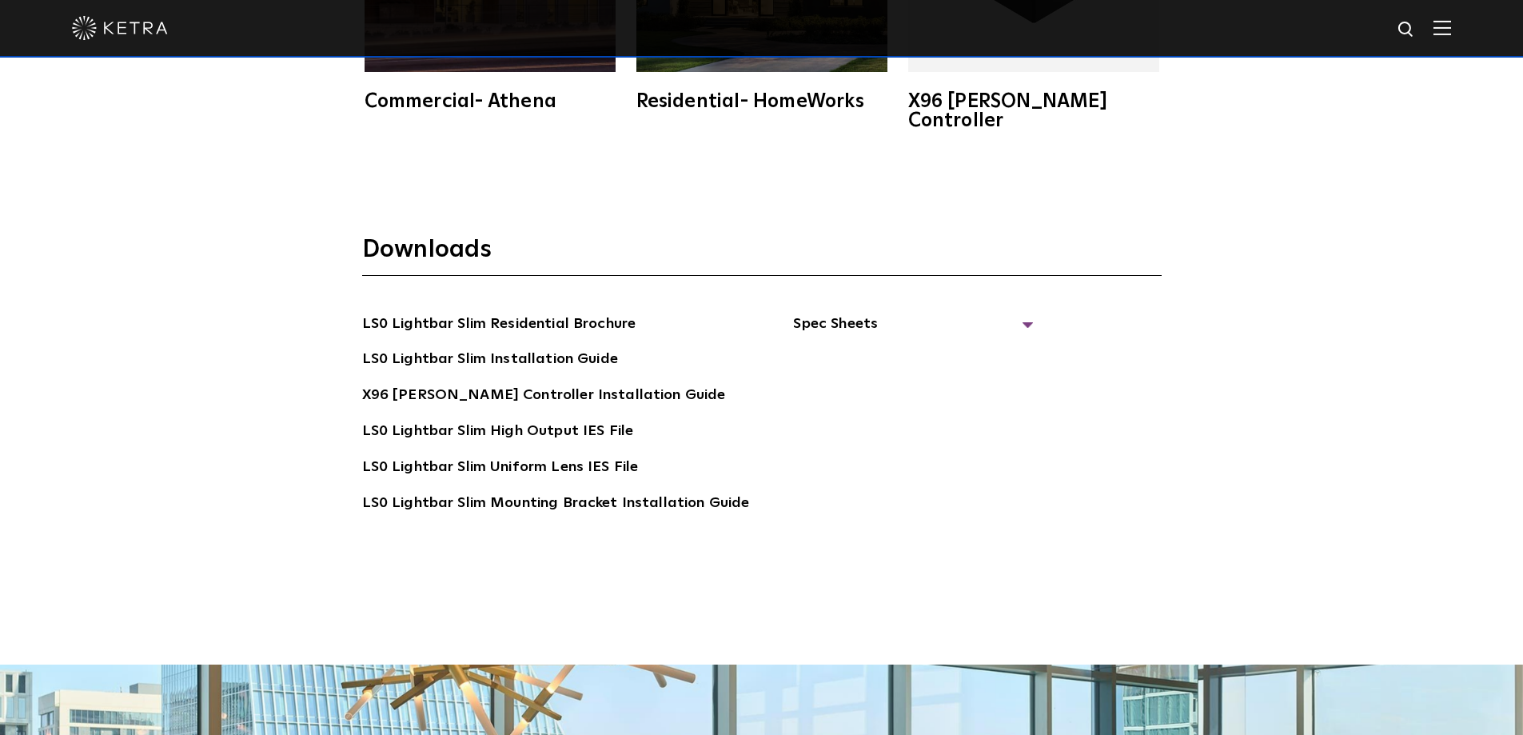
scroll to position [3199, 0]
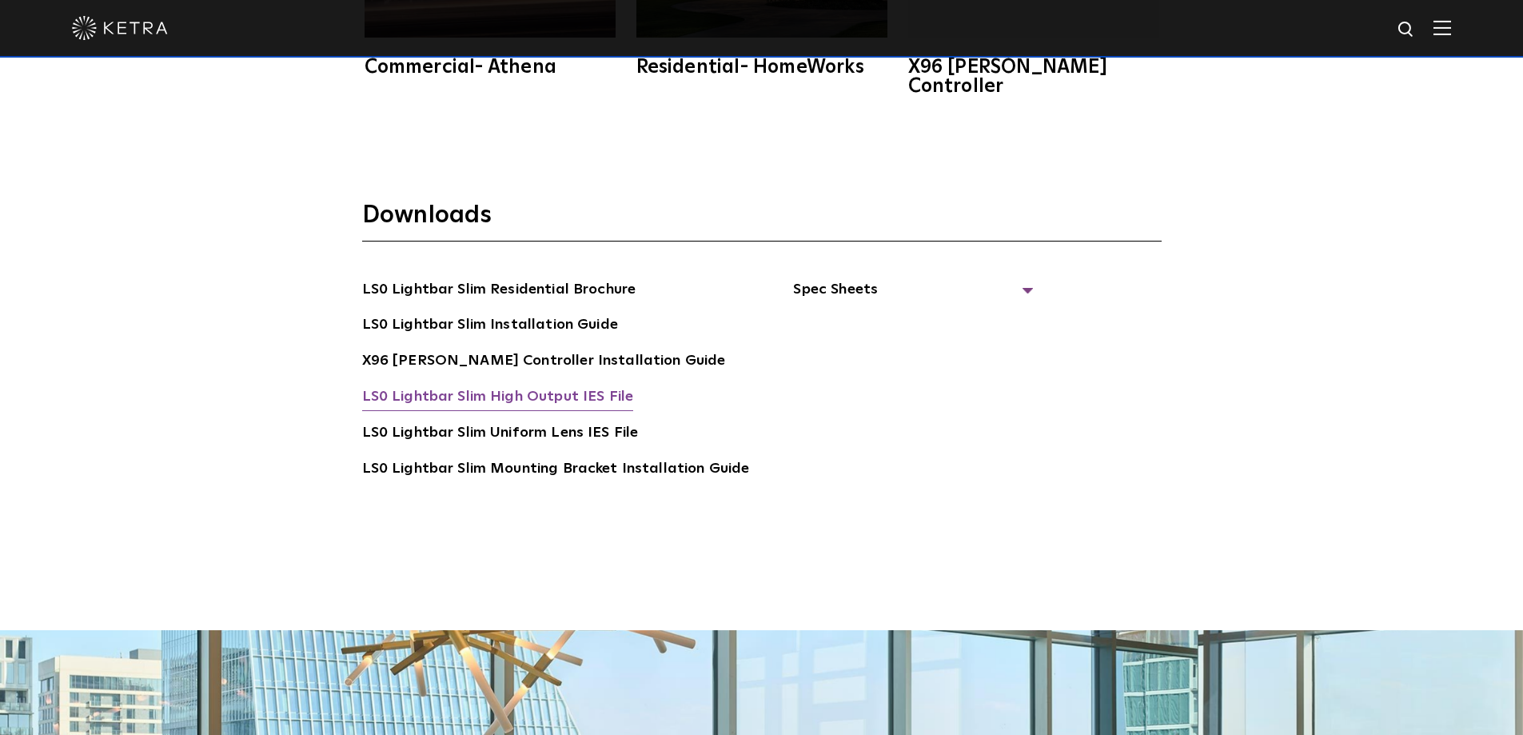
click at [505, 385] on link "LS0 Lightbar Slim High Output IES File" at bounding box center [498, 398] width 272 height 26
